Goal: Task Accomplishment & Management: Understand process/instructions

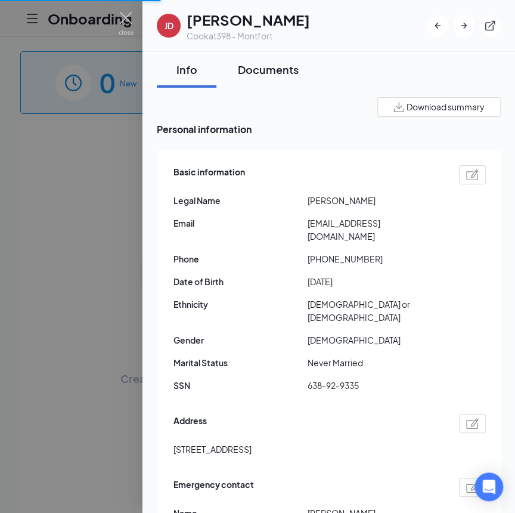
click at [272, 73] on div "Documents" at bounding box center [268, 69] width 61 height 15
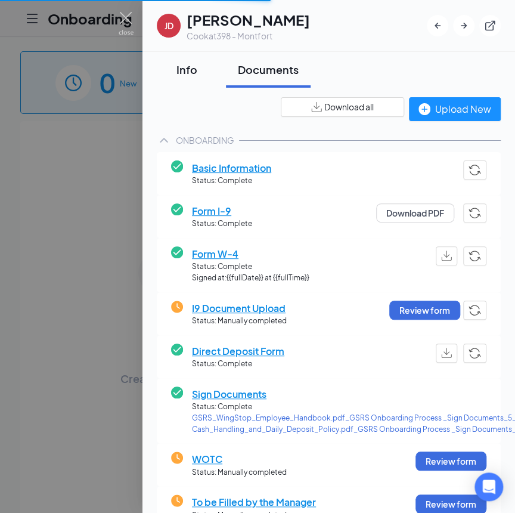
click at [184, 67] on div "Info" at bounding box center [187, 69] width 36 height 15
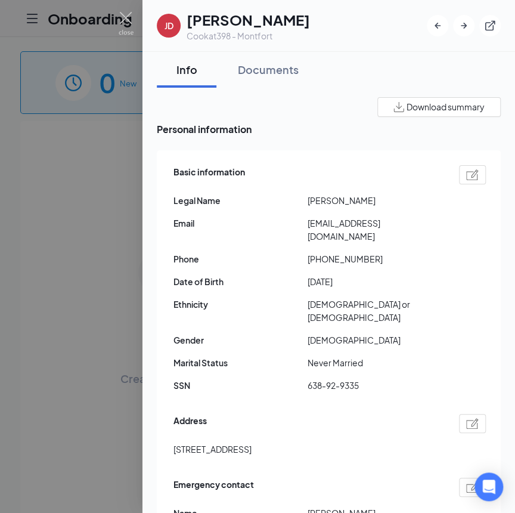
drag, startPoint x: 311, startPoint y: 222, endPoint x: 403, endPoint y: 227, distance: 91.9
click at [403, 227] on span "[EMAIL_ADDRESS][DOMAIN_NAME]" at bounding box center [375, 229] width 134 height 26
copy span "[EMAIL_ADDRESS][DOMAIN_NAME]"
drag, startPoint x: 341, startPoint y: 244, endPoint x: 401, endPoint y: 255, distance: 61.1
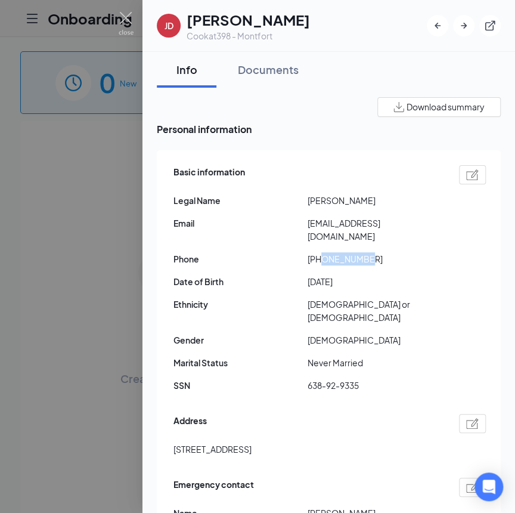
click at [401, 255] on div "Basic information Legal Name [PERSON_NAME] Email [EMAIL_ADDRESS][DOMAIN_NAME] P…" at bounding box center [329, 281] width 312 height 239
drag, startPoint x: 401, startPoint y: 255, endPoint x: 334, endPoint y: 255, distance: 67.4
click at [336, 258] on div "Basic information Legal Name [PERSON_NAME] Email [EMAIL_ADDRESS][DOMAIN_NAME] P…" at bounding box center [329, 281] width 312 height 239
drag, startPoint x: 319, startPoint y: 247, endPoint x: 381, endPoint y: 251, distance: 62.7
click at [381, 252] on span "[PHONE_NUMBER]" at bounding box center [375, 258] width 134 height 13
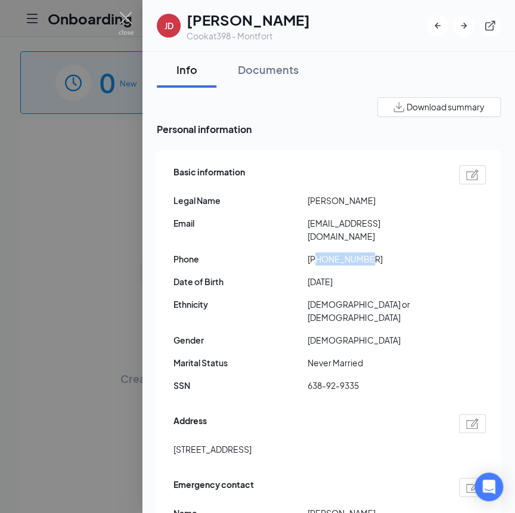
copy span "4693212494"
drag, startPoint x: 311, startPoint y: 359, endPoint x: 383, endPoint y: 366, distance: 71.8
click at [383, 366] on div "Basic information Legal Name [PERSON_NAME] Email [EMAIL_ADDRESS][DOMAIN_NAME] P…" at bounding box center [329, 281] width 312 height 239
copy span "38-92-9335"
drag, startPoint x: 182, startPoint y: 424, endPoint x: 253, endPoint y: 435, distance: 71.2
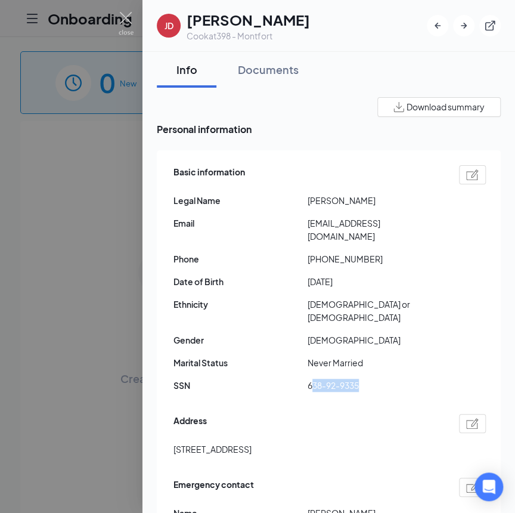
click at [253, 435] on div "Basic information Legal Name [PERSON_NAME] Email [EMAIL_ADDRESS][DOMAIN_NAME] P…" at bounding box center [329, 380] width 344 height 461
copy span "[STREET_ADDRESS]"
click at [252, 442] on span "[STREET_ADDRESS]" at bounding box center [212, 448] width 78 height 13
copy span "[GEOGRAPHIC_DATA]"
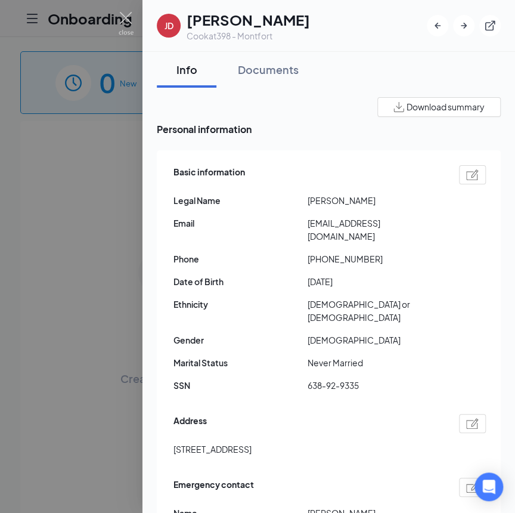
click at [252, 442] on span "[STREET_ADDRESS]" at bounding box center [212, 448] width 78 height 13
copy span "75228"
click at [284, 75] on div "Documents" at bounding box center [268, 69] width 61 height 15
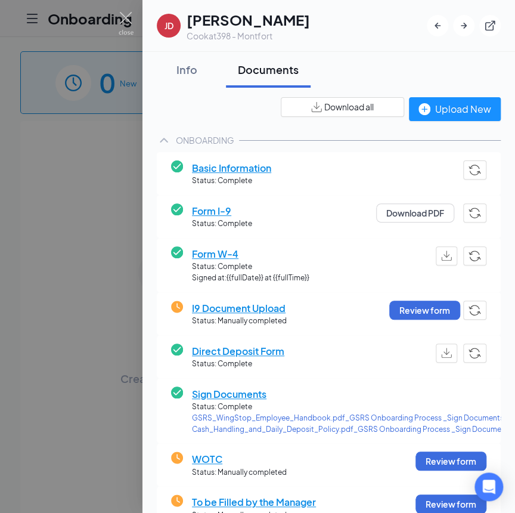
click at [441, 256] on img "button" at bounding box center [446, 255] width 11 height 10
click at [183, 65] on div "Info" at bounding box center [187, 69] width 36 height 15
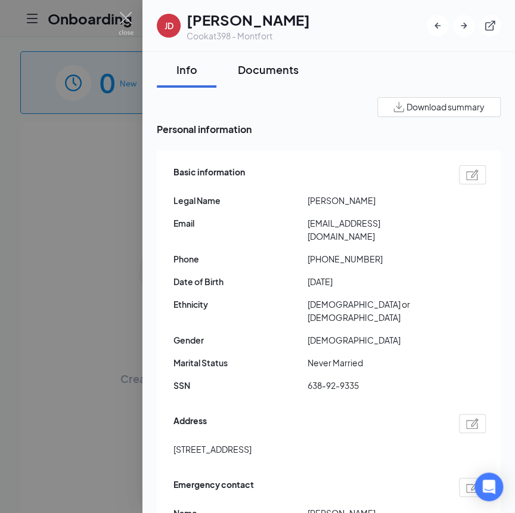
click at [280, 78] on button "Documents" at bounding box center [268, 70] width 85 height 36
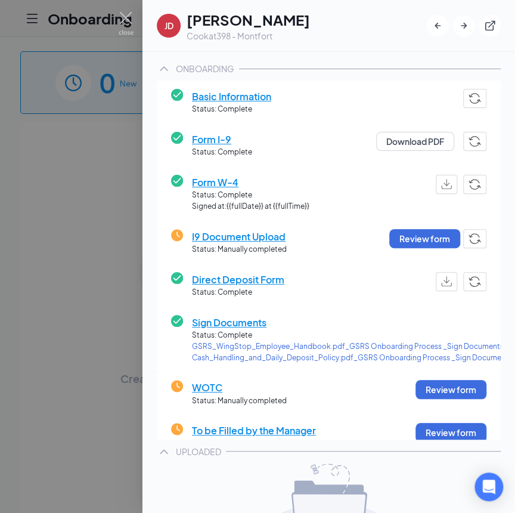
scroll to position [108, 0]
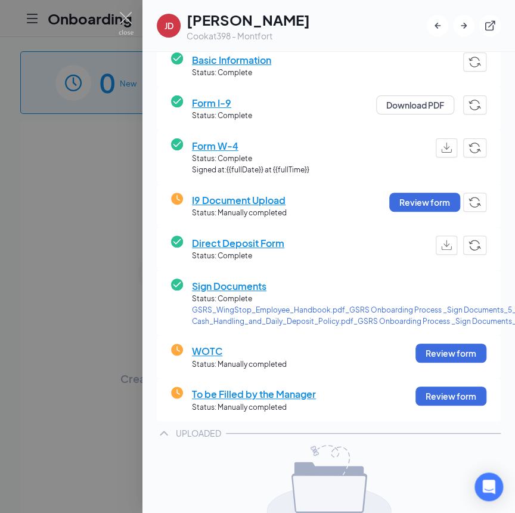
click at [248, 241] on span "Direct Deposit Form" at bounding box center [238, 242] width 92 height 15
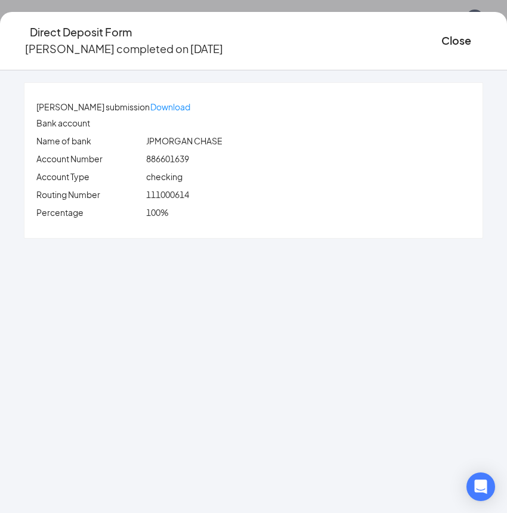
click at [189, 156] on span "886601639" at bounding box center [167, 158] width 43 height 11
copy span "886601639"
click at [189, 193] on span "111000614" at bounding box center [167, 194] width 43 height 11
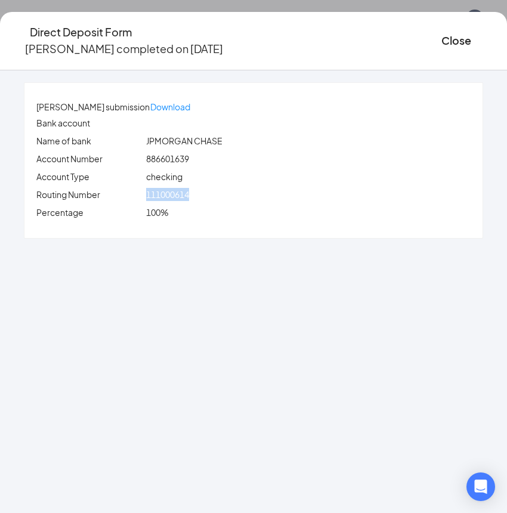
copy span "111000614"
click at [441, 36] on button "Close" at bounding box center [456, 40] width 30 height 17
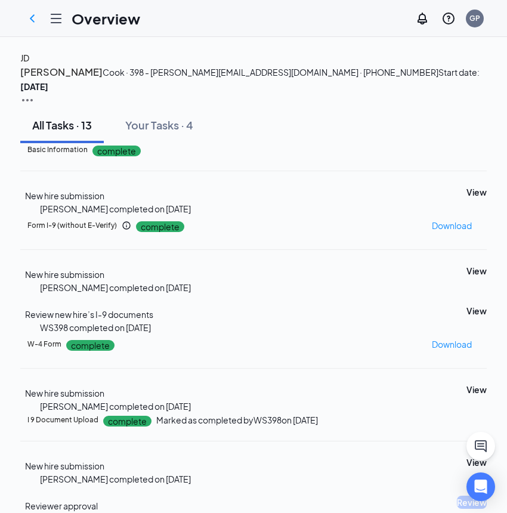
click at [29, 64] on div "JD" at bounding box center [24, 57] width 9 height 13
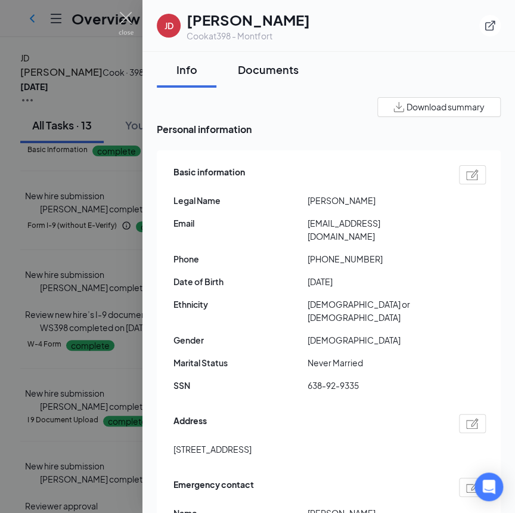
drag, startPoint x: 274, startPoint y: 74, endPoint x: 260, endPoint y: 72, distance: 13.9
click at [272, 74] on div "Documents" at bounding box center [268, 69] width 61 height 15
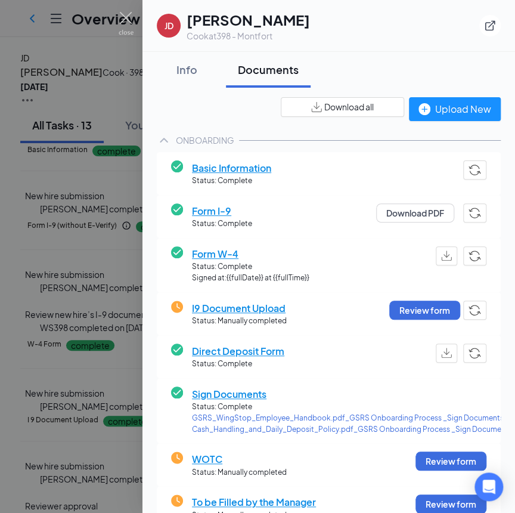
click at [335, 109] on span "Download all" at bounding box center [348, 107] width 49 height 13
